Goal: Information Seeking & Learning: Learn about a topic

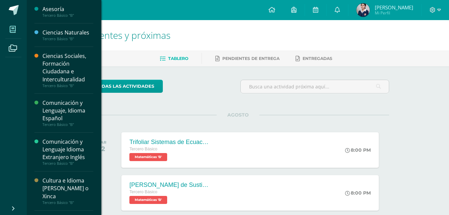
click at [10, 30] on icon at bounding box center [13, 29] width 6 height 7
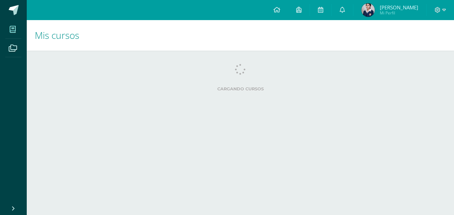
click at [93, 107] on html "Mis cursos Archivos Cerrar panel Asesoría Tercero Básico "B" Ciencias Naturales…" at bounding box center [227, 53] width 454 height 107
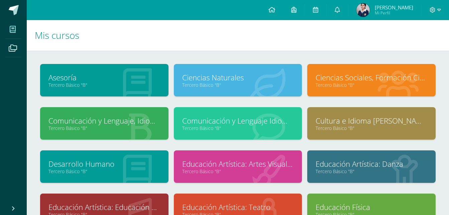
scroll to position [107, 0]
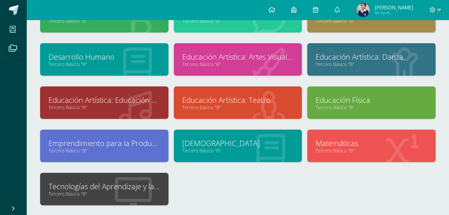
click at [130, 185] on link "Tecnologías del Aprendizaje y la Comunicación" at bounding box center [104, 186] width 112 height 10
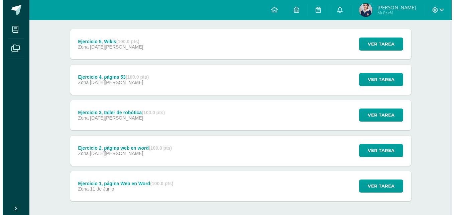
scroll to position [113, 0]
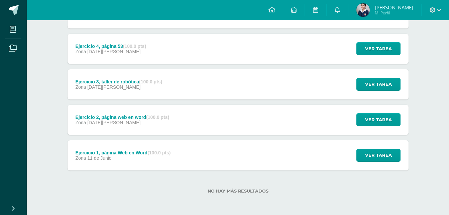
click at [143, 117] on div "Ejercicio 2, página web en word (100.0 pts)" at bounding box center [122, 116] width 94 height 5
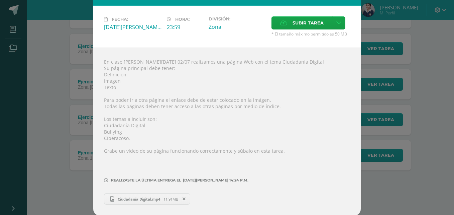
scroll to position [32, 0]
